Goal: Transaction & Acquisition: Download file/media

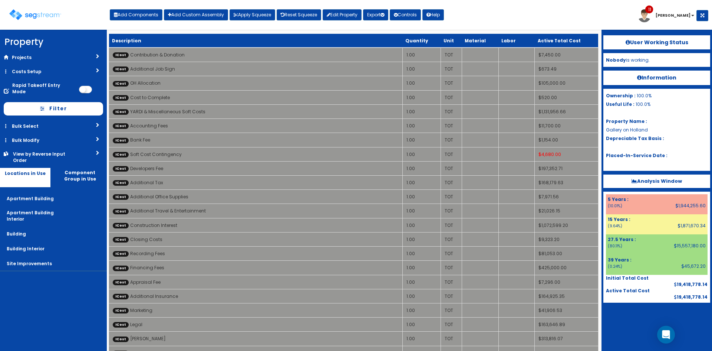
click at [535, 19] on div "Toggle navigation Add Components Add Custom Assembly Apply Squeeze Reset Squeez…" at bounding box center [356, 18] width 705 height 24
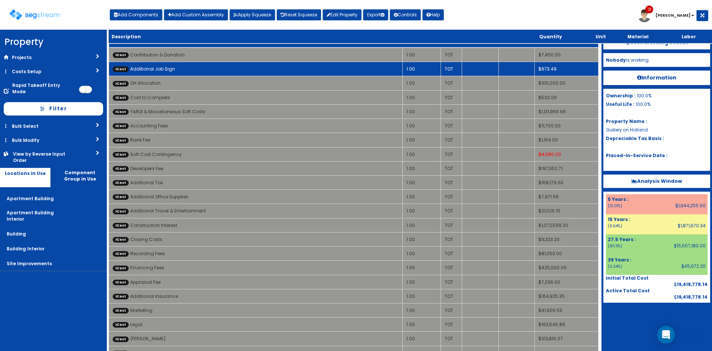
scroll to position [1182, 0]
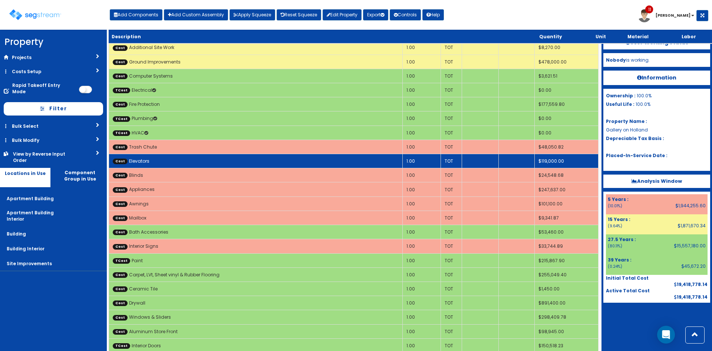
click at [269, 165] on td "Cost Elevators" at bounding box center [256, 161] width 294 height 14
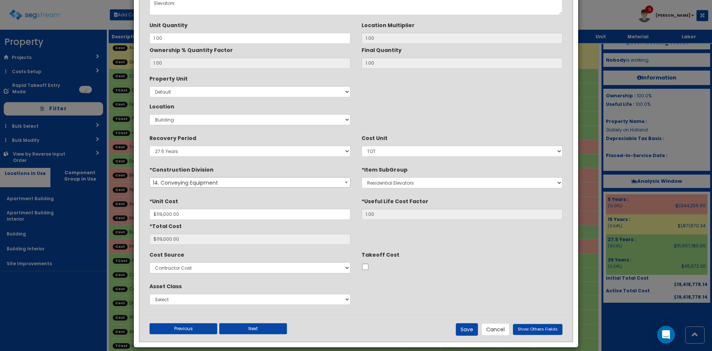
scroll to position [62, 0]
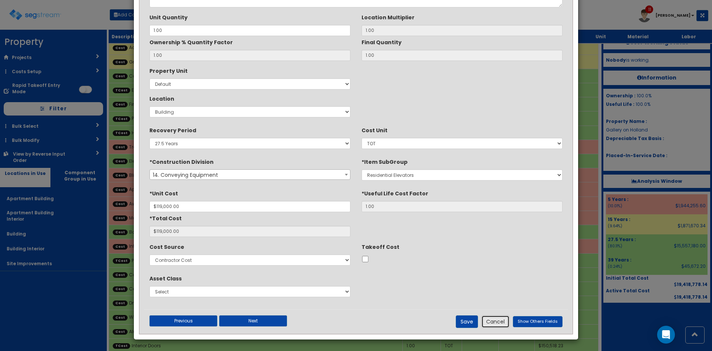
click at [497, 325] on button "Cancel" at bounding box center [496, 321] width 28 height 13
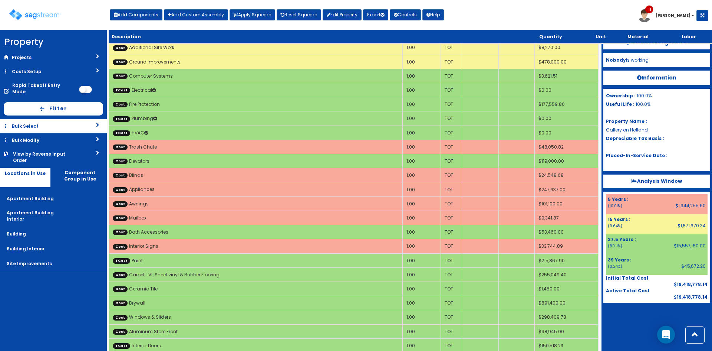
click at [49, 119] on link "Bulk Select" at bounding box center [53, 126] width 107 height 14
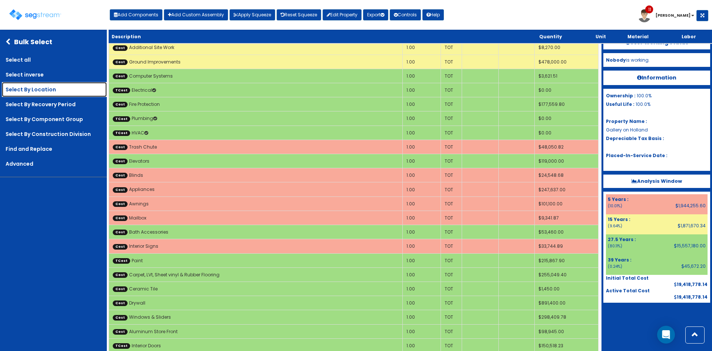
click at [50, 91] on link "Select By Location" at bounding box center [54, 89] width 105 height 15
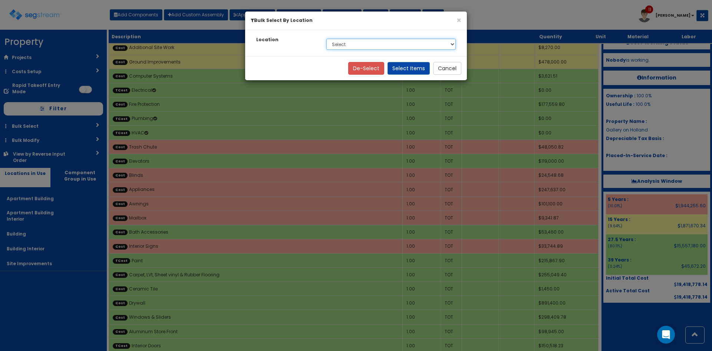
drag, startPoint x: 345, startPoint y: 45, endPoint x: 348, endPoint y: 49, distance: 5.5
click at [345, 45] on select "Select Apartment Building Apartment Building Interior Building Building Interio…" at bounding box center [390, 44] width 129 height 11
select select "6"
click at [326, 39] on select "Select Apartment Building Apartment Building Interior Building Building Interio…" at bounding box center [390, 44] width 129 height 11
drag, startPoint x: 405, startPoint y: 74, endPoint x: 403, endPoint y: 63, distance: 10.6
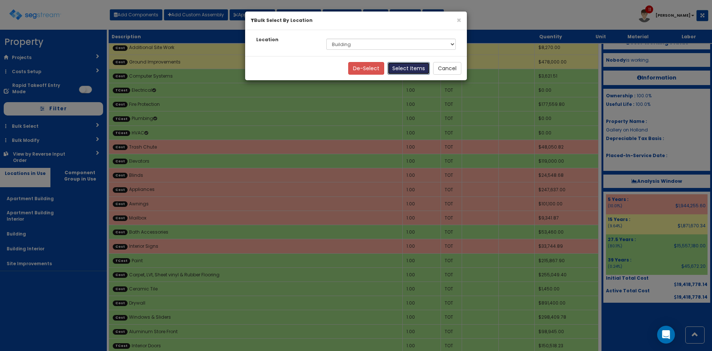
click at [405, 73] on button "Select Items" at bounding box center [409, 68] width 42 height 13
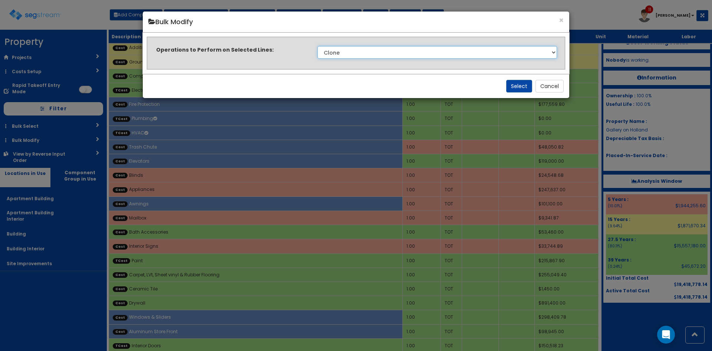
click at [385, 53] on select "Clone Delete Delete Zero Quantities Modify Component Group Modify Cost Sources …" at bounding box center [438, 52] width 240 height 13
select select "modifyLocation"
click at [318, 46] on select "Clone Delete Delete Zero Quantities Modify Component Group Modify Cost Sources …" at bounding box center [438, 52] width 240 height 13
click at [519, 86] on button "Select" at bounding box center [519, 86] width 26 height 13
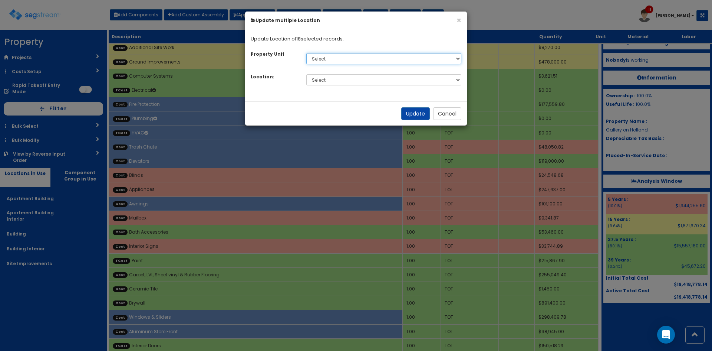
click at [446, 54] on select "Select Default" at bounding box center [383, 58] width 155 height 11
select select "default"
click at [306, 53] on select "Select Default" at bounding box center [383, 58] width 155 height 11
click at [407, 76] on select "Select Apartment Building Apartment Building Interior Building Building Interio…" at bounding box center [383, 79] width 155 height 11
select select "814"
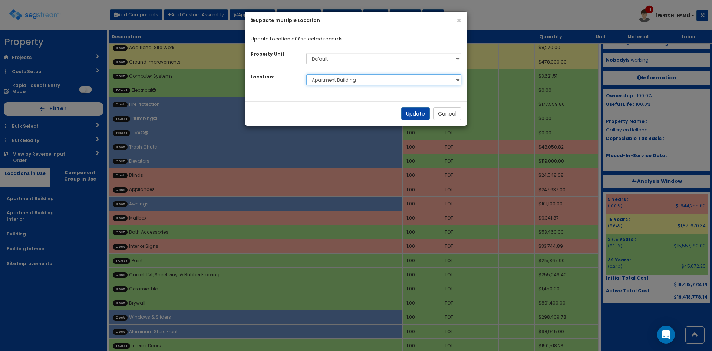
click at [306, 74] on select "Select Apartment Building Apartment Building Interior Building Building Interio…" at bounding box center [383, 79] width 155 height 11
click at [416, 111] on button "Update" at bounding box center [415, 113] width 29 height 13
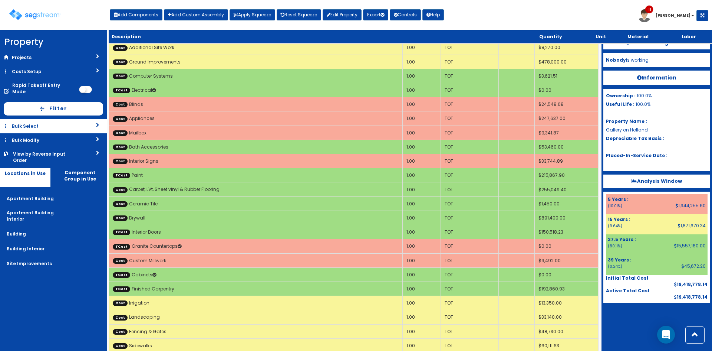
click at [81, 125] on link "Bulk Select" at bounding box center [53, 126] width 107 height 14
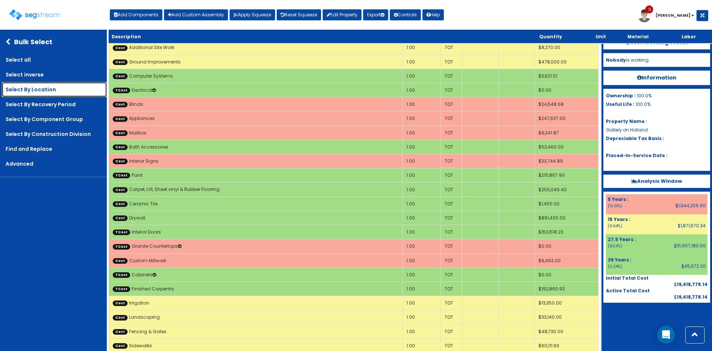
click at [48, 91] on link "Select By Location" at bounding box center [54, 89] width 105 height 15
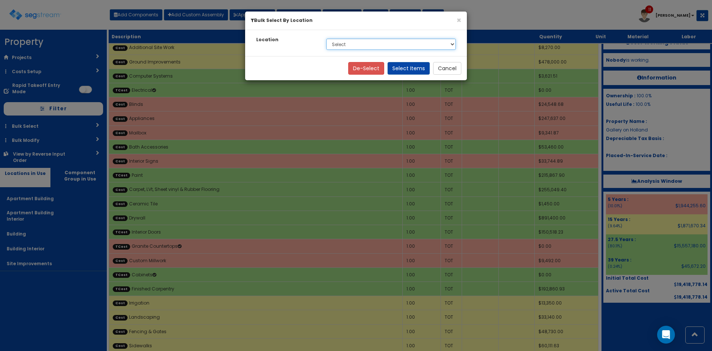
click at [373, 47] on select "Select Apartment Building Apartment Building Interior Building Interior Site Im…" at bounding box center [390, 44] width 129 height 11
select select "7"
click at [326, 39] on select "Select Apartment Building Apartment Building Interior Building Interior Site Im…" at bounding box center [390, 44] width 129 height 11
click at [420, 70] on button "Select Items" at bounding box center [409, 68] width 42 height 13
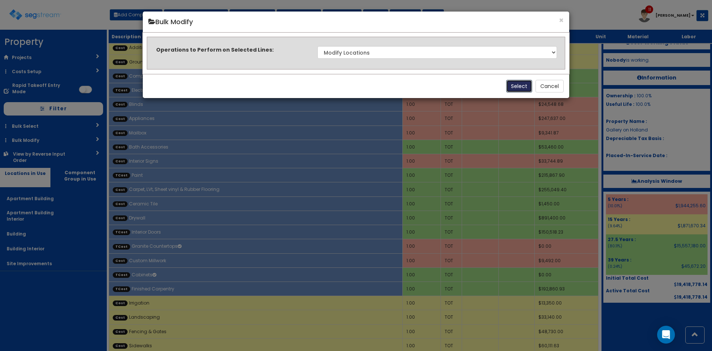
drag, startPoint x: 513, startPoint y: 84, endPoint x: 437, endPoint y: 53, distance: 83.0
click at [508, 82] on button "Select" at bounding box center [519, 86] width 26 height 13
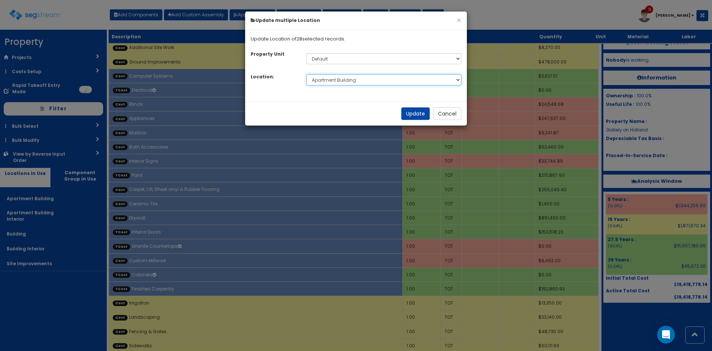
click at [384, 79] on select "Select Apartment Building Apartment Building Interior Building Building Interio…" at bounding box center [383, 79] width 155 height 11
select select "815"
click at [306, 74] on select "Select Apartment Building Apartment Building Interior Building Building Interio…" at bounding box center [383, 79] width 155 height 11
click at [414, 114] on button "Update" at bounding box center [415, 113] width 29 height 13
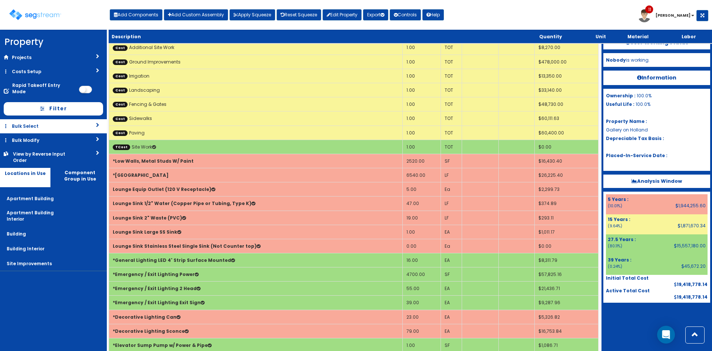
click at [80, 119] on link "Bulk Select" at bounding box center [53, 126] width 107 height 14
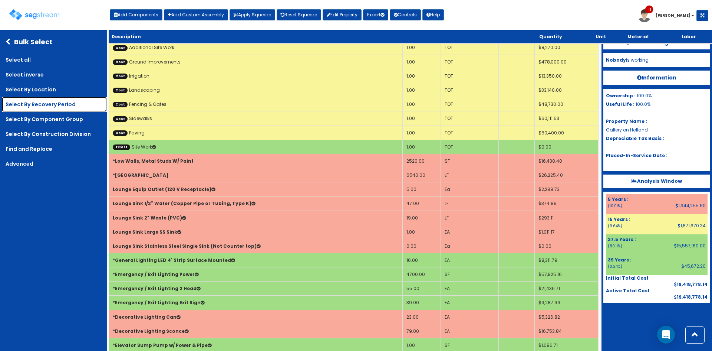
click at [68, 106] on link "Select By Recovery Period" at bounding box center [54, 104] width 105 height 15
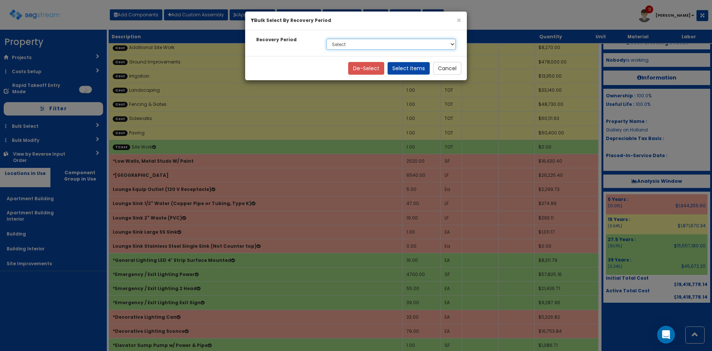
click at [397, 45] on select "Select 5 Years 15 Years 27.5 Years 39 Years Soft Cost" at bounding box center [390, 44] width 129 height 11
select select "39Y"
click at [326, 39] on select "Select 5 Years 15 Years 27.5 Years 39 Years Soft Cost" at bounding box center [390, 44] width 129 height 11
drag, startPoint x: 413, startPoint y: 69, endPoint x: 420, endPoint y: 56, distance: 15.1
click at [413, 69] on button "Select Items" at bounding box center [409, 68] width 42 height 13
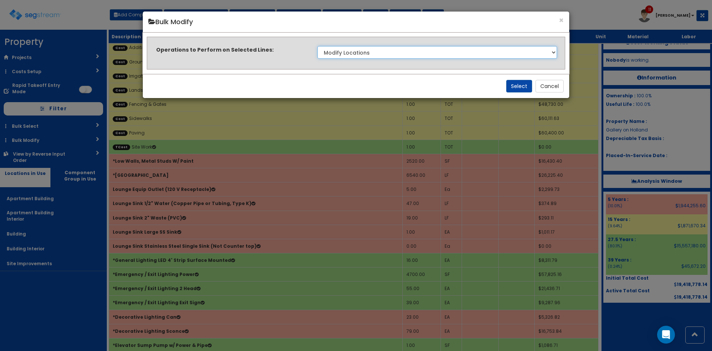
click at [441, 51] on select "Clone Delete Delete Zero Quantities Modify Component Group Modify Cost Sources …" at bounding box center [438, 52] width 240 height 13
select select "modifyRecoveryPeriod"
click at [318, 46] on select "Clone Delete Delete Zero Quantities Modify Component Group Modify Cost Sources …" at bounding box center [438, 52] width 240 height 13
click at [517, 80] on button "Select" at bounding box center [519, 86] width 26 height 13
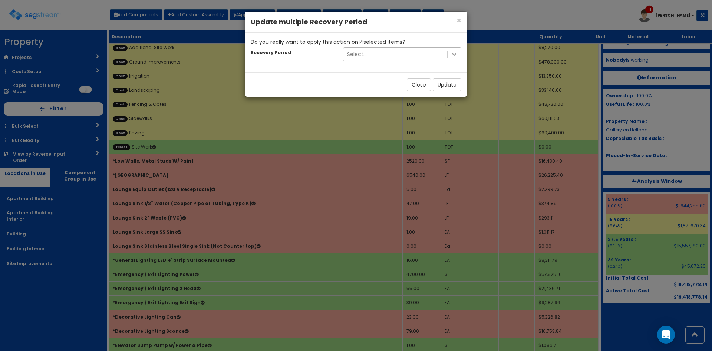
click at [453, 54] on icon at bounding box center [454, 54] width 4 height 3
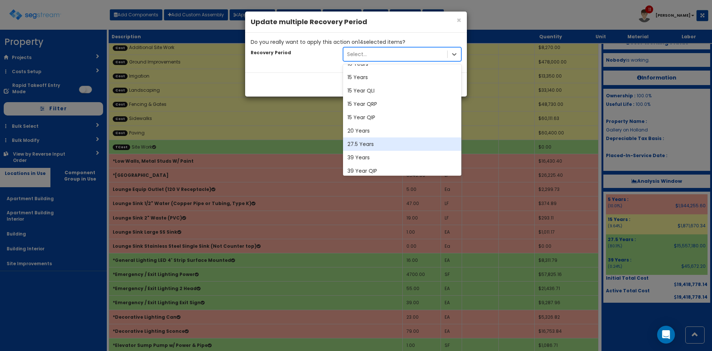
scroll to position [49, 0]
click at [371, 142] on div "27.5 Years" at bounding box center [402, 143] width 118 height 13
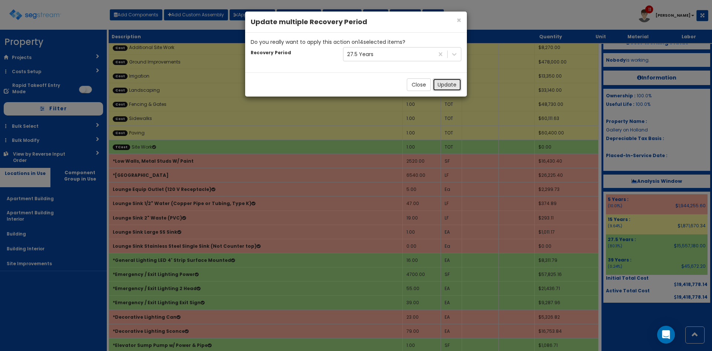
click at [443, 86] on button "Update" at bounding box center [447, 84] width 29 height 13
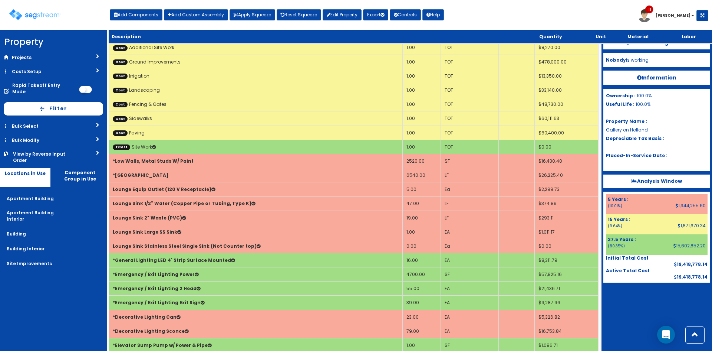
click at [644, 299] on div at bounding box center [657, 300] width 107 height 37
click at [484, 17] on div "Toggle navigation Add Components Add Custom Assembly Apply Squeeze Reset Squeez…" at bounding box center [356, 18] width 705 height 24
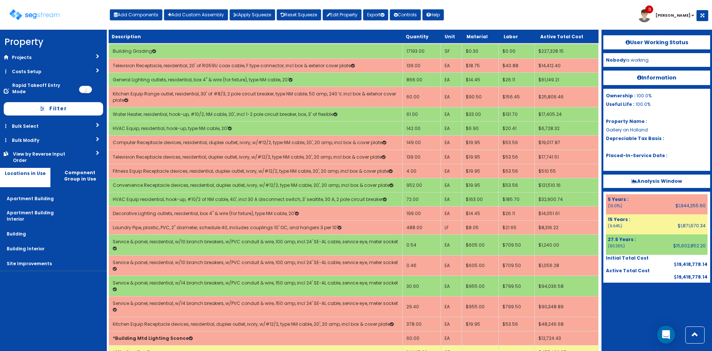
scroll to position [1579, 0]
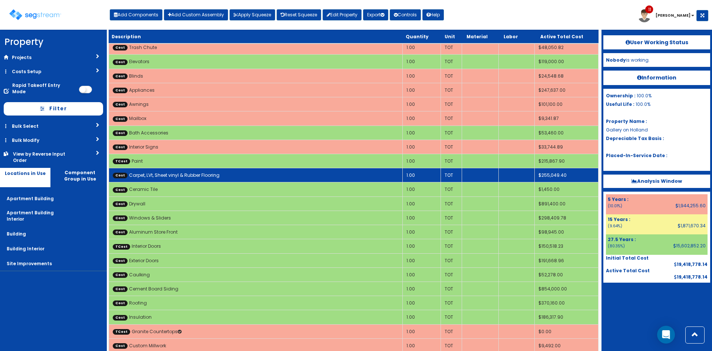
click at [293, 170] on td "Cost Carpet, LVt, Sheet vinyl & Rubber Flooring" at bounding box center [256, 175] width 294 height 14
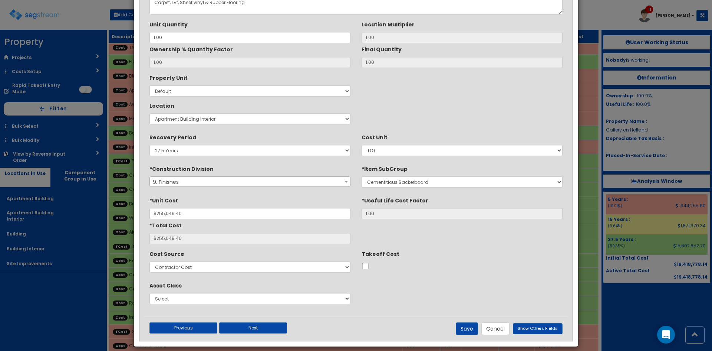
scroll to position [62, 0]
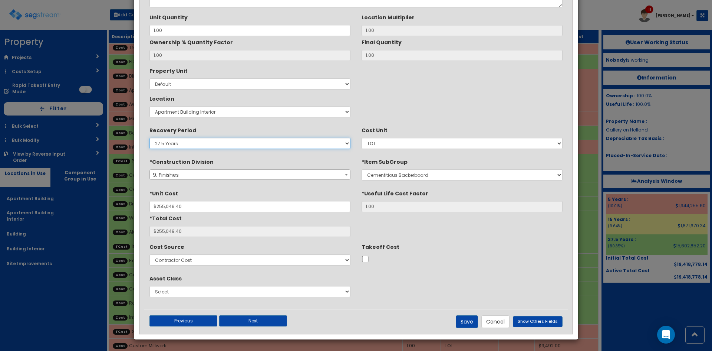
drag, startPoint x: 298, startPoint y: 144, endPoint x: 294, endPoint y: 145, distance: 4.1
click at [298, 144] on select "5 Years 7 Years 9 Years 10 Years 15 Years 15 Year QLI 15 Year QRP 15 Year QIP 2…" at bounding box center [250, 143] width 201 height 11
select select "5Y"
click at [150, 138] on select "5 Years 7 Years 9 Years 10 Years 15 Years 15 Year QLI 15 Year QRP 15 Year QIP 2…" at bounding box center [250, 143] width 201 height 11
click at [468, 320] on button "Save" at bounding box center [467, 321] width 22 height 13
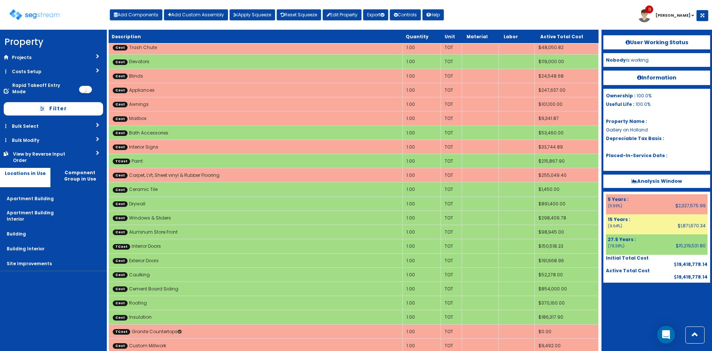
click at [488, 21] on div "Toggle navigation Add Components Add Custom Assembly Apply Squeeze Reset Squeez…" at bounding box center [356, 18] width 705 height 24
click at [375, 13] on button "Export" at bounding box center [375, 14] width 25 height 11
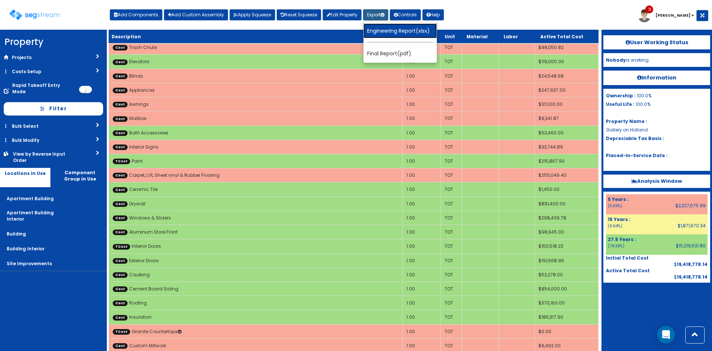
click at [384, 29] on link "Engineering Report(xlsx)" at bounding box center [400, 30] width 73 height 15
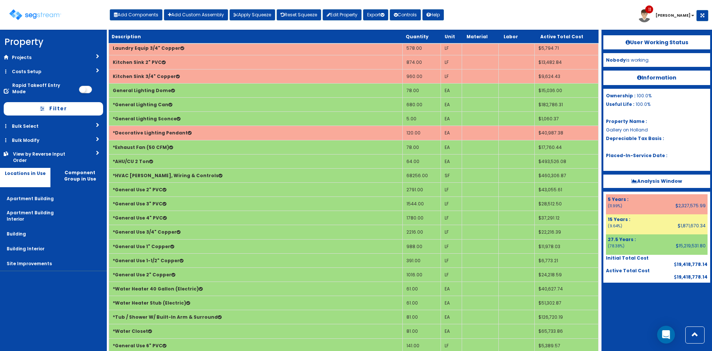
scroll to position [1168, 0]
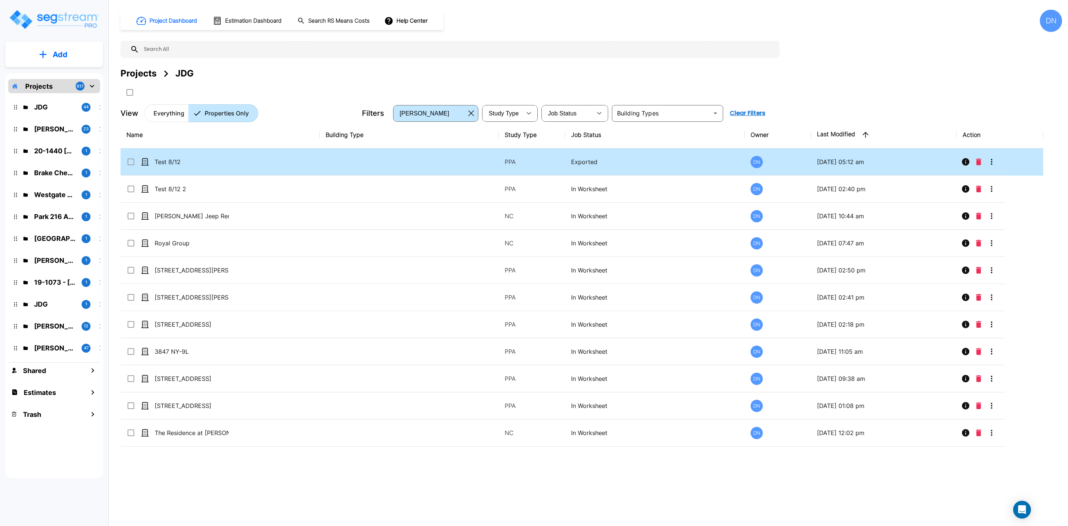
click at [276, 164] on td "Test 8/12" at bounding box center [220, 161] width 199 height 27
checkbox input "true"
click at [993, 161] on icon "More-Options" at bounding box center [992, 161] width 9 height 9
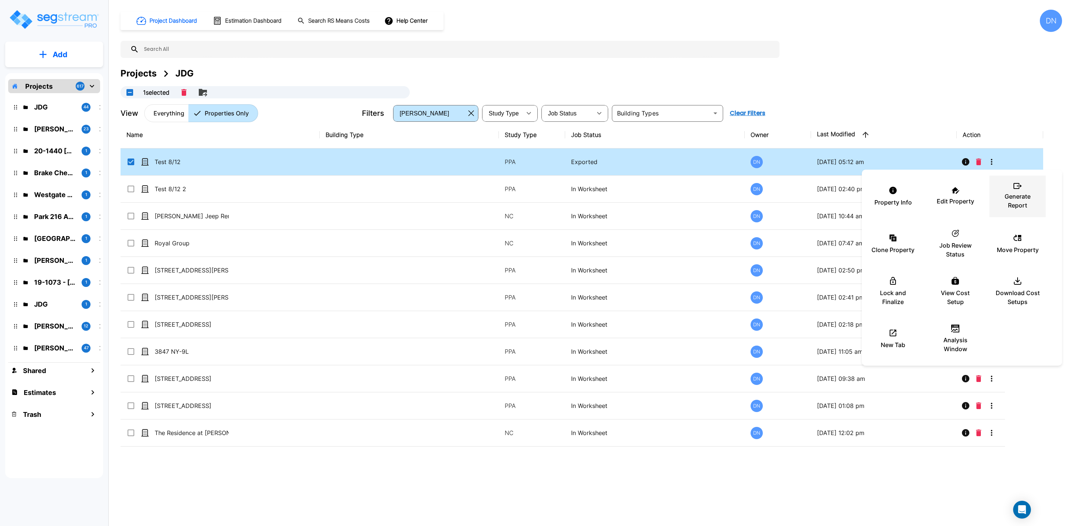
click at [1014, 197] on p "Generate Report" at bounding box center [1018, 201] width 45 height 18
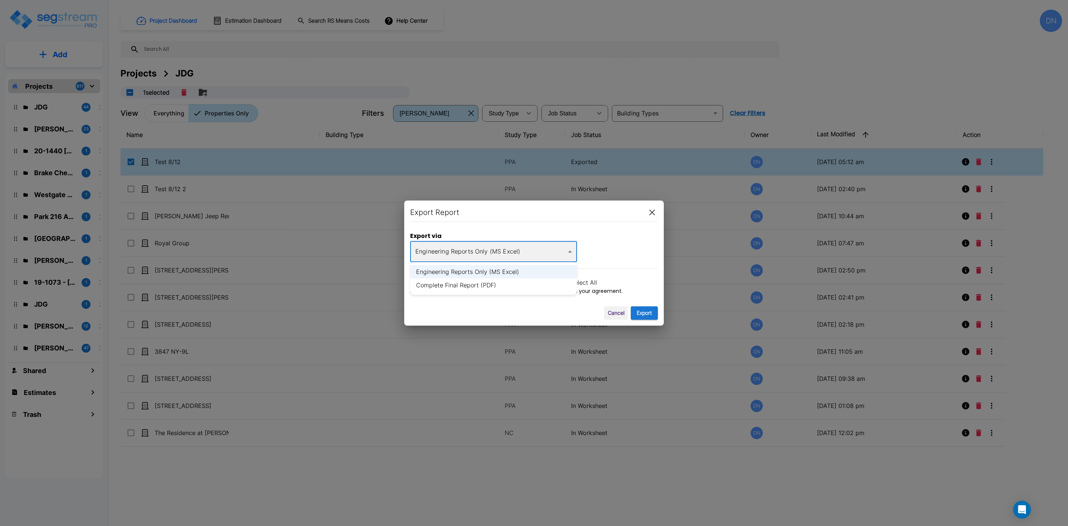
click at [571, 255] on body "× Your report is being generated. Be patient! × We're working on your Modificat…" at bounding box center [534, 263] width 1068 height 526
click at [493, 273] on li "Engineering Reports Only (MS Excel)" at bounding box center [493, 271] width 167 height 13
click at [644, 314] on button "Export" at bounding box center [644, 313] width 27 height 14
